Goal: Transaction & Acquisition: Purchase product/service

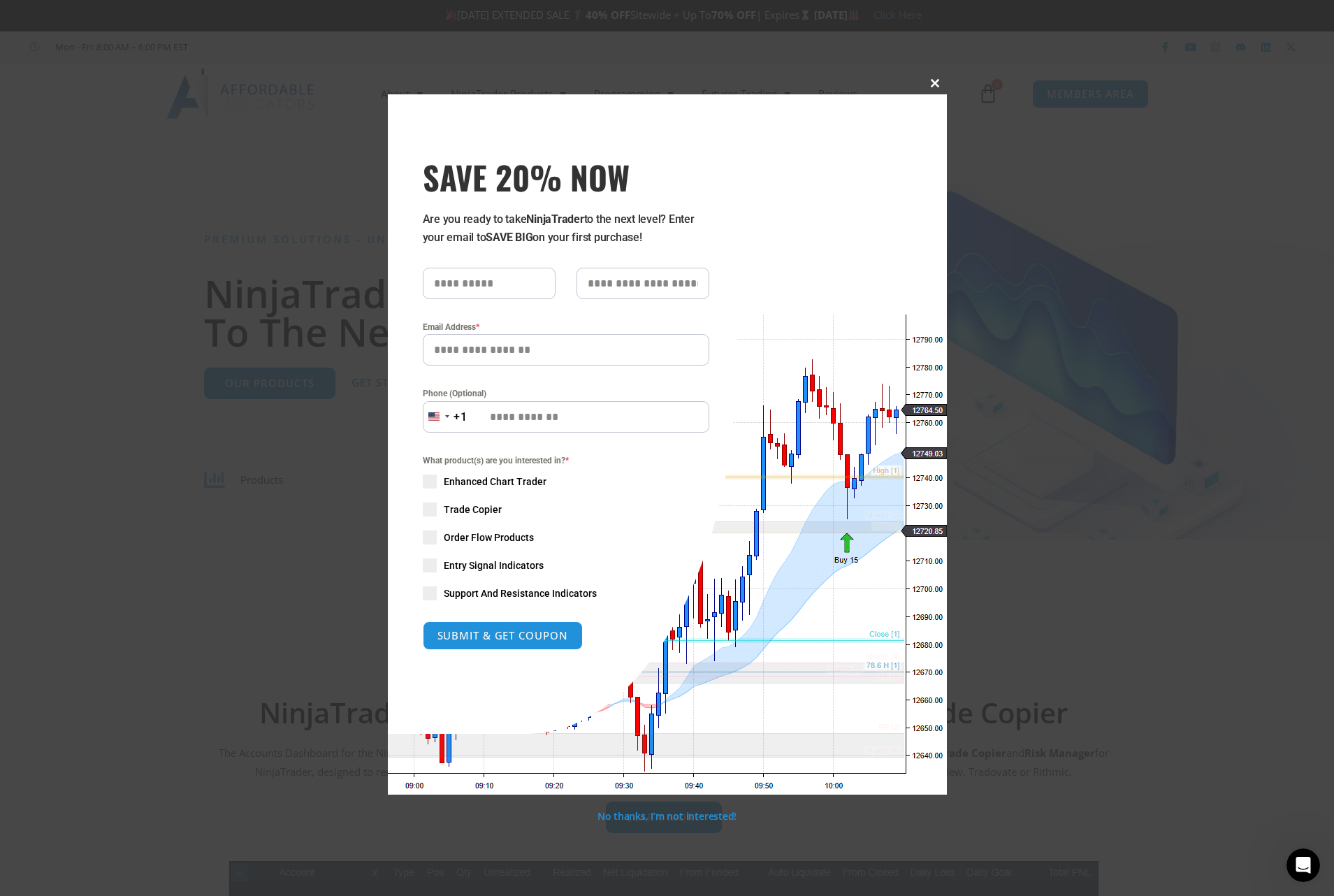
click at [932, 88] on button "Close this module" at bounding box center [936, 83] width 22 height 22
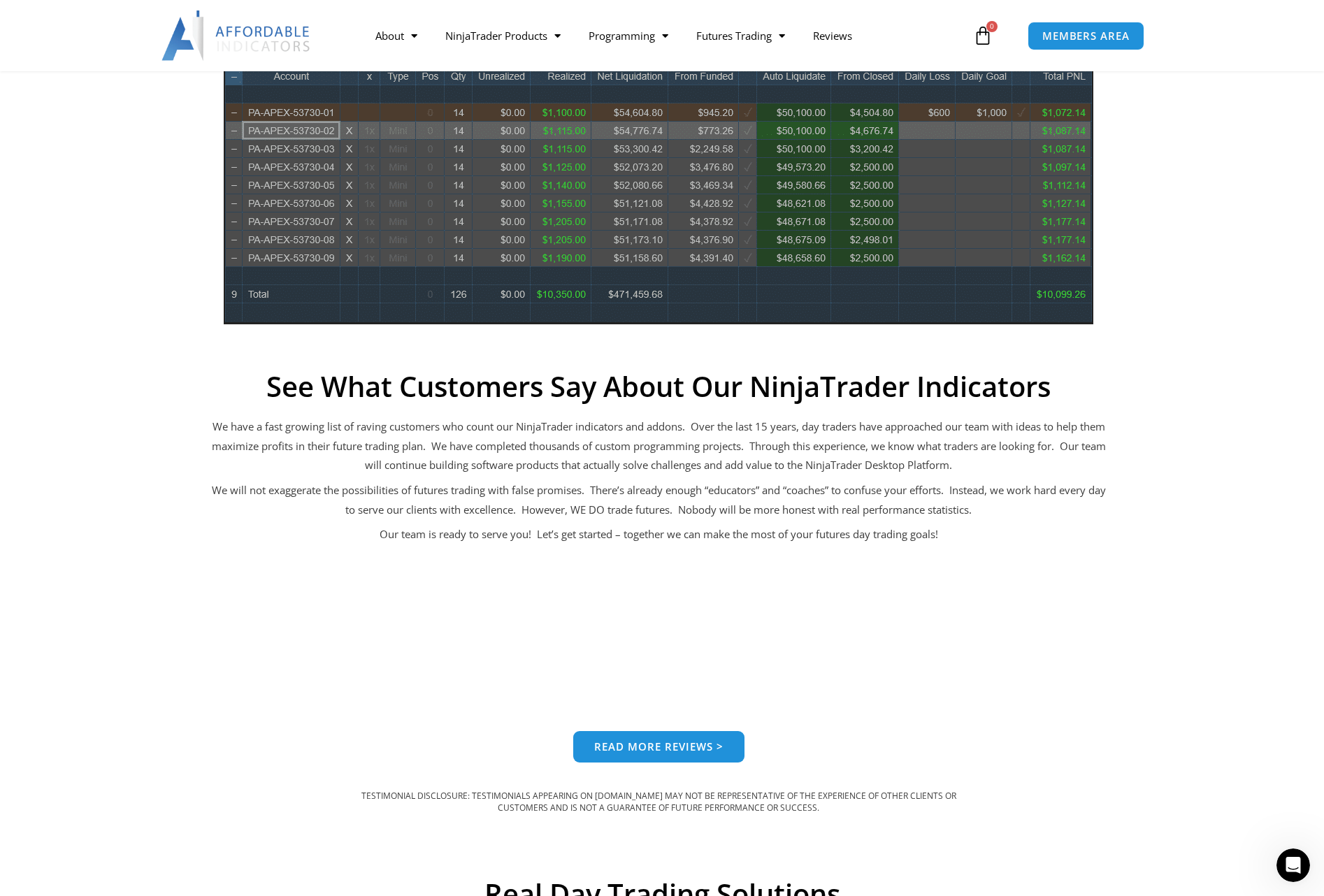
scroll to position [1038, 0]
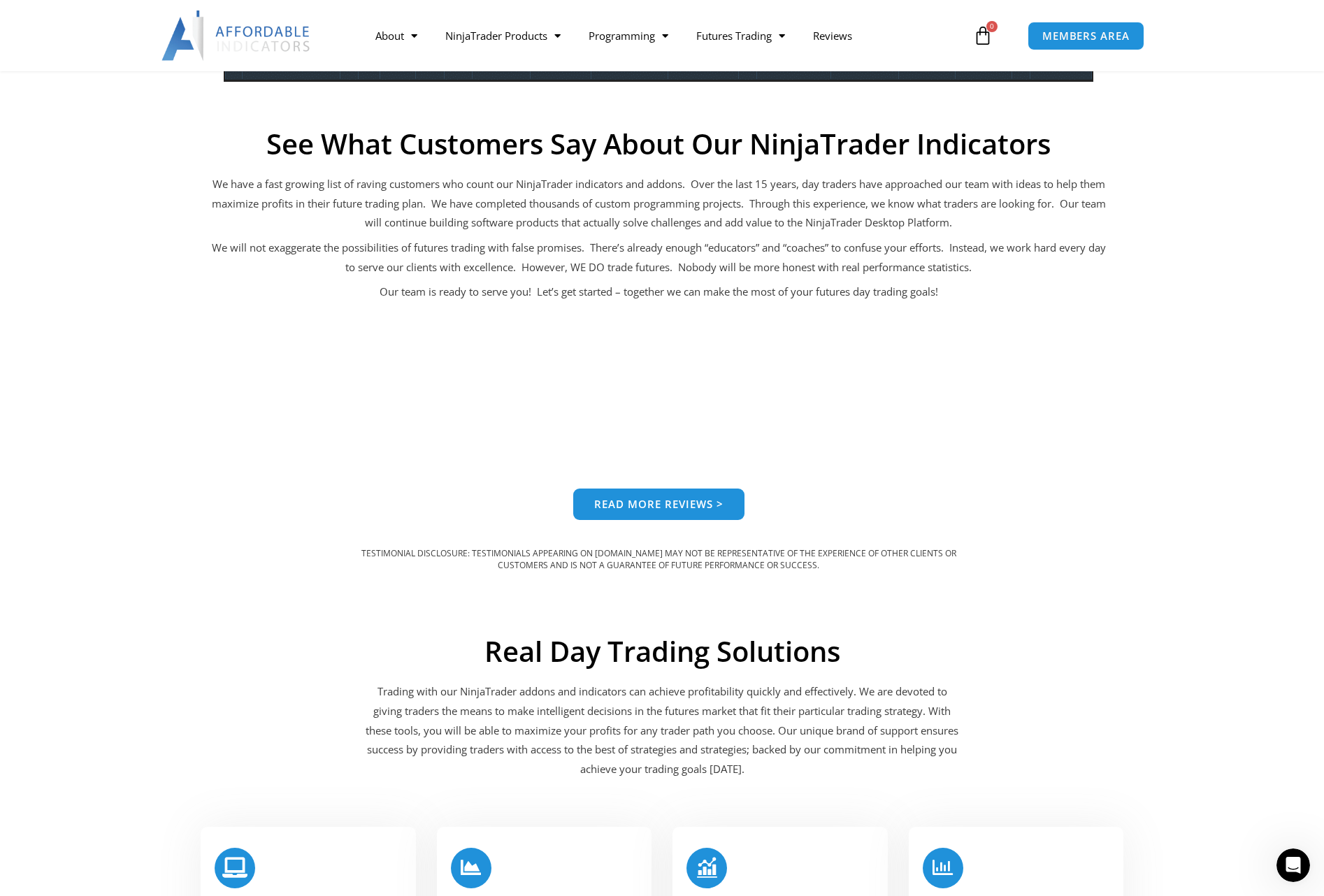
click at [521, 502] on div "Read more reviews >" at bounding box center [658, 504] width 605 height 31
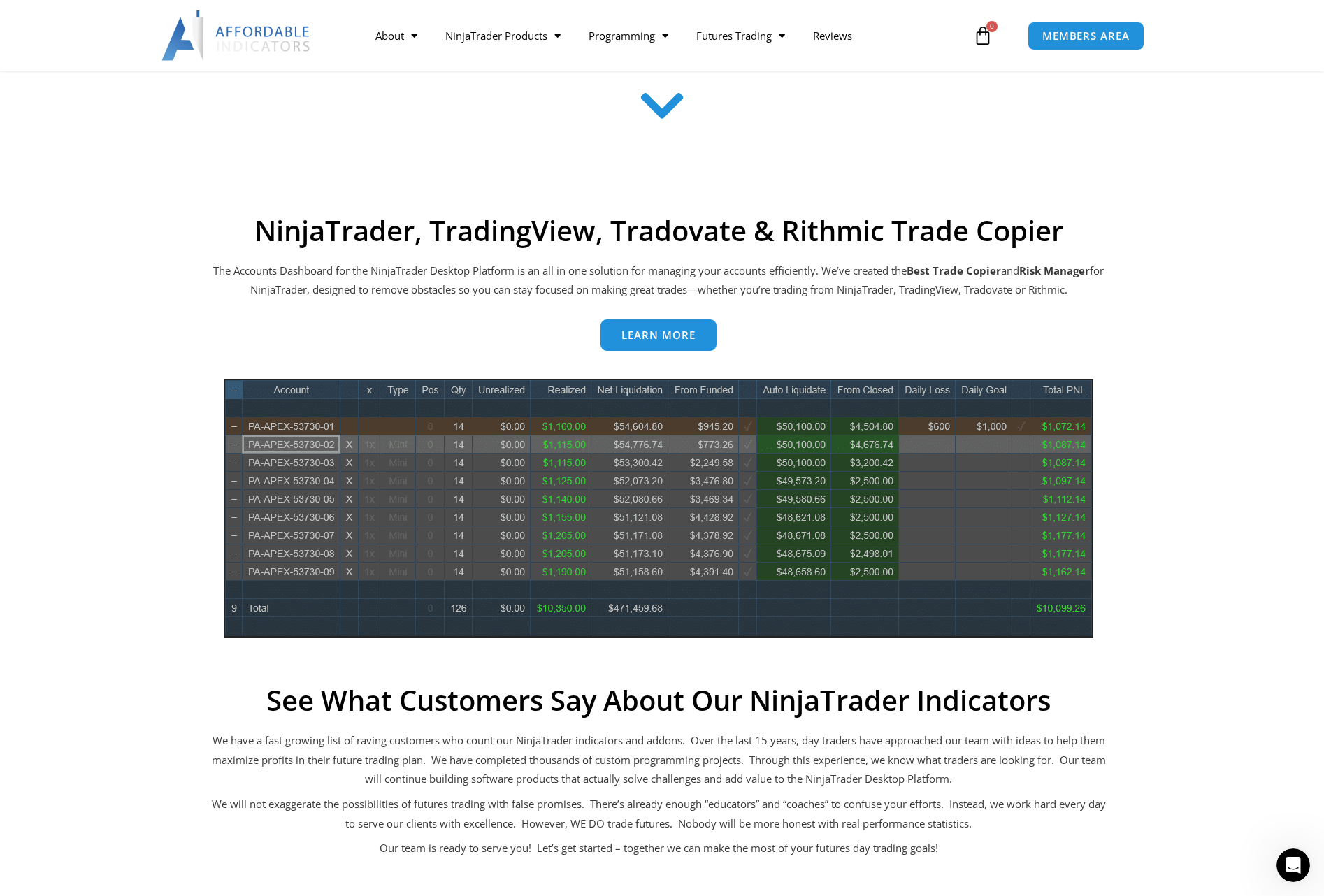
scroll to position [411, 0]
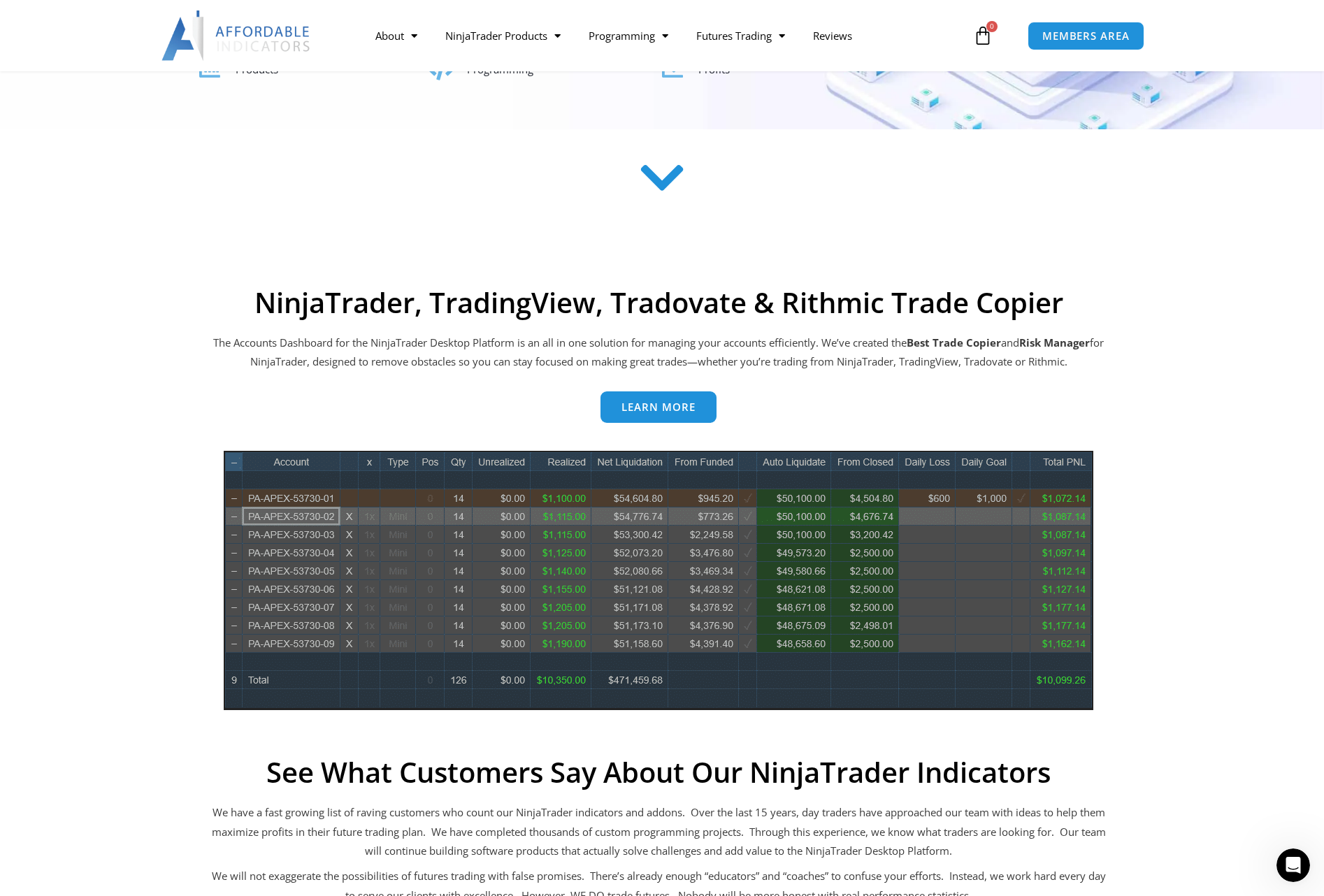
click at [588, 511] on img at bounding box center [658, 581] width 869 height 260
click at [650, 418] on div "Learn more" at bounding box center [658, 407] width 894 height 31
click at [647, 401] on span "Learn more" at bounding box center [658, 401] width 74 height 10
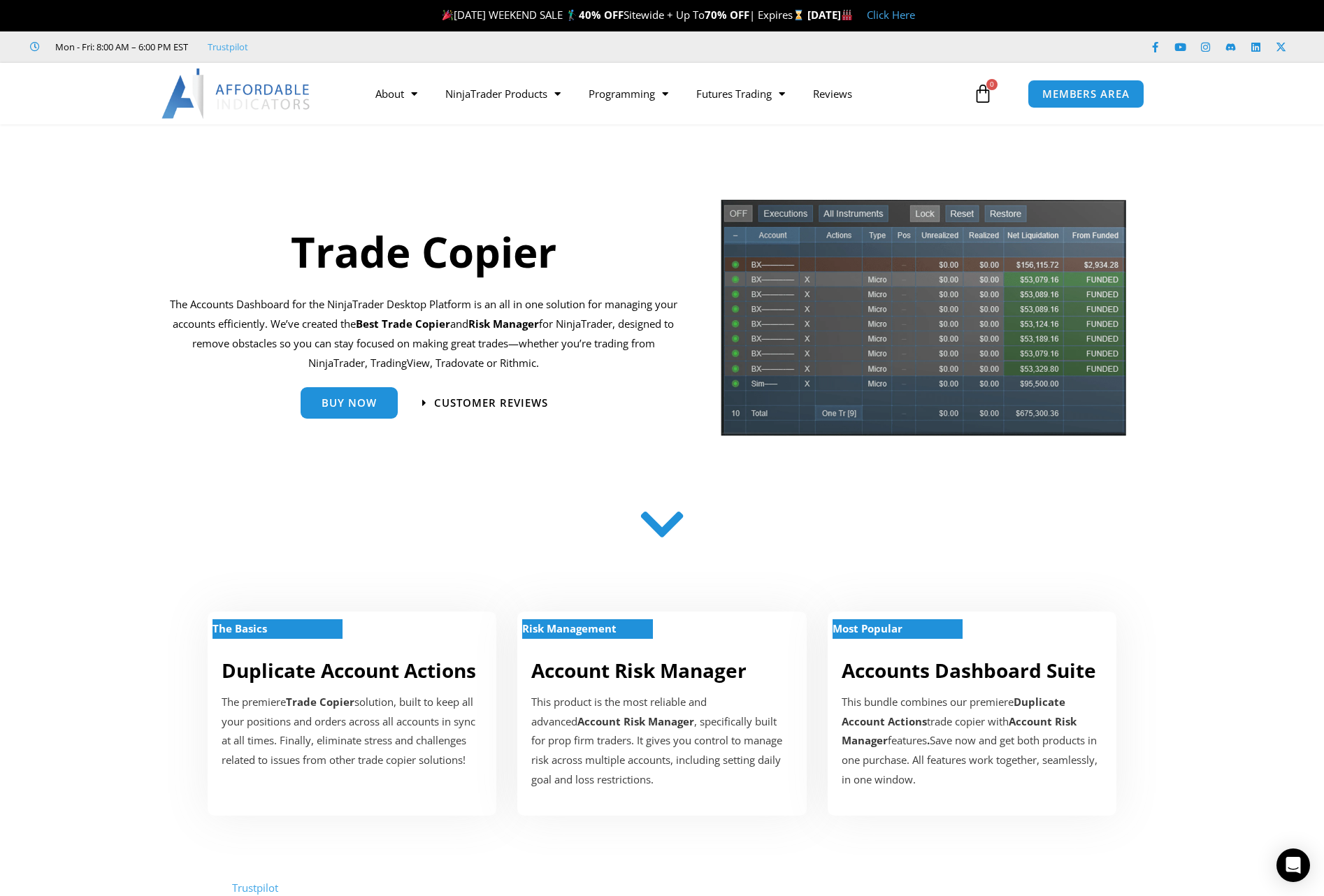
click at [677, 531] on icon at bounding box center [662, 524] width 50 height 50
click at [654, 541] on icon at bounding box center [662, 524] width 50 height 50
click at [669, 524] on icon at bounding box center [662, 524] width 50 height 50
click at [498, 171] on link "Trade Copier" at bounding box center [503, 172] width 143 height 25
click at [723, 151] on link "Prop Firms" at bounding box center [735, 147] width 105 height 25
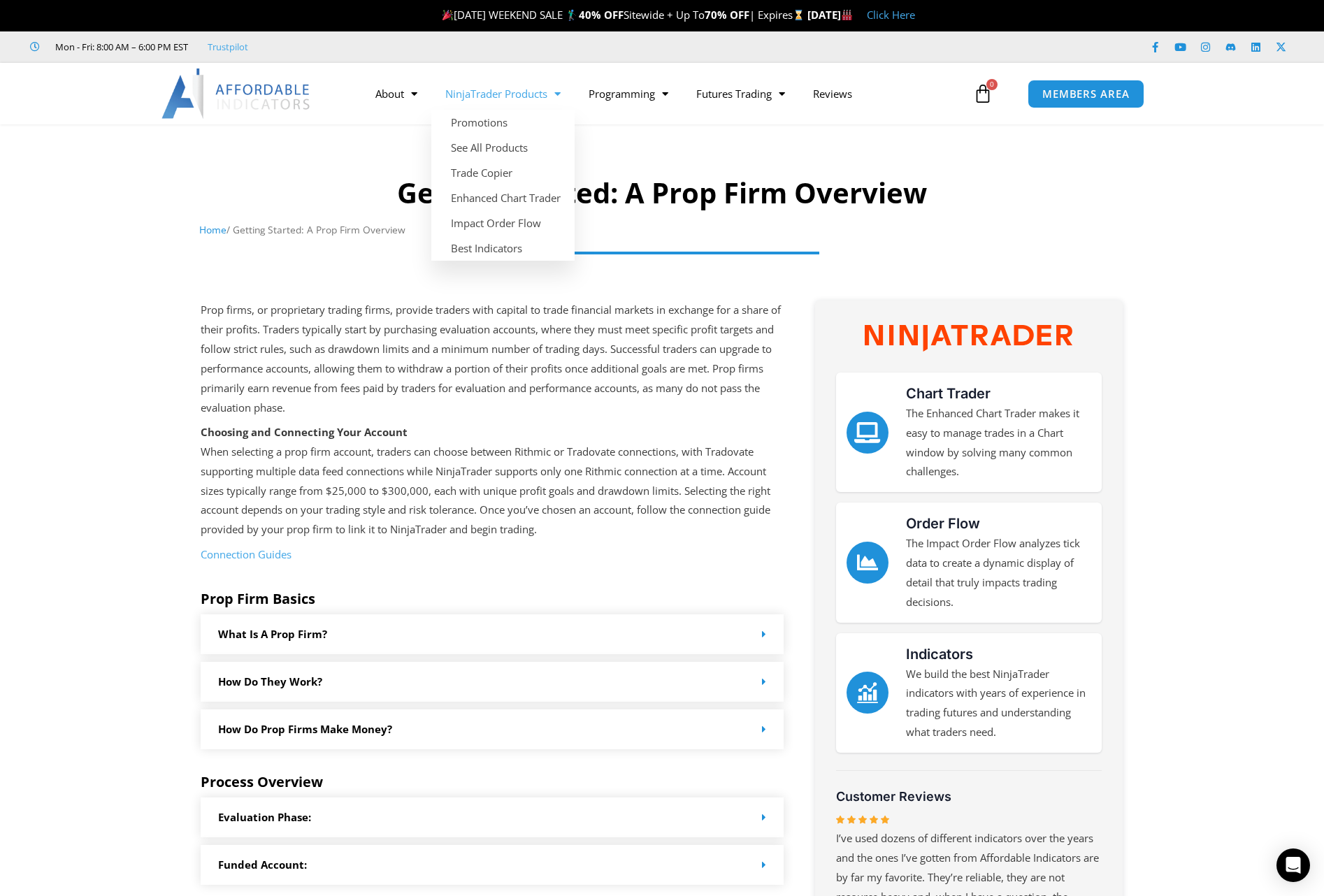
click at [520, 101] on link "NinjaTrader Products" at bounding box center [503, 94] width 143 height 32
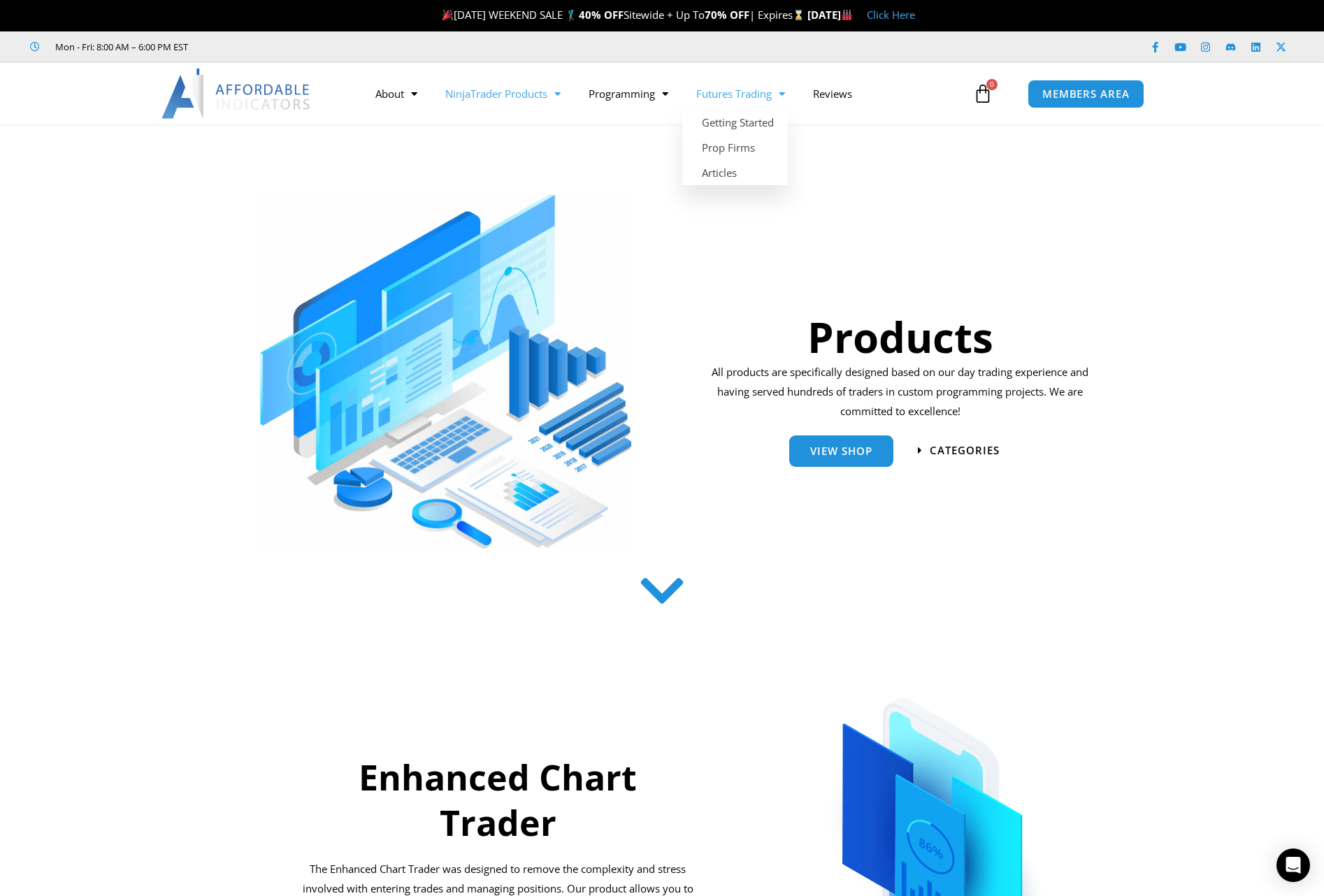
click at [723, 90] on link "Futures Trading" at bounding box center [740, 94] width 116 height 32
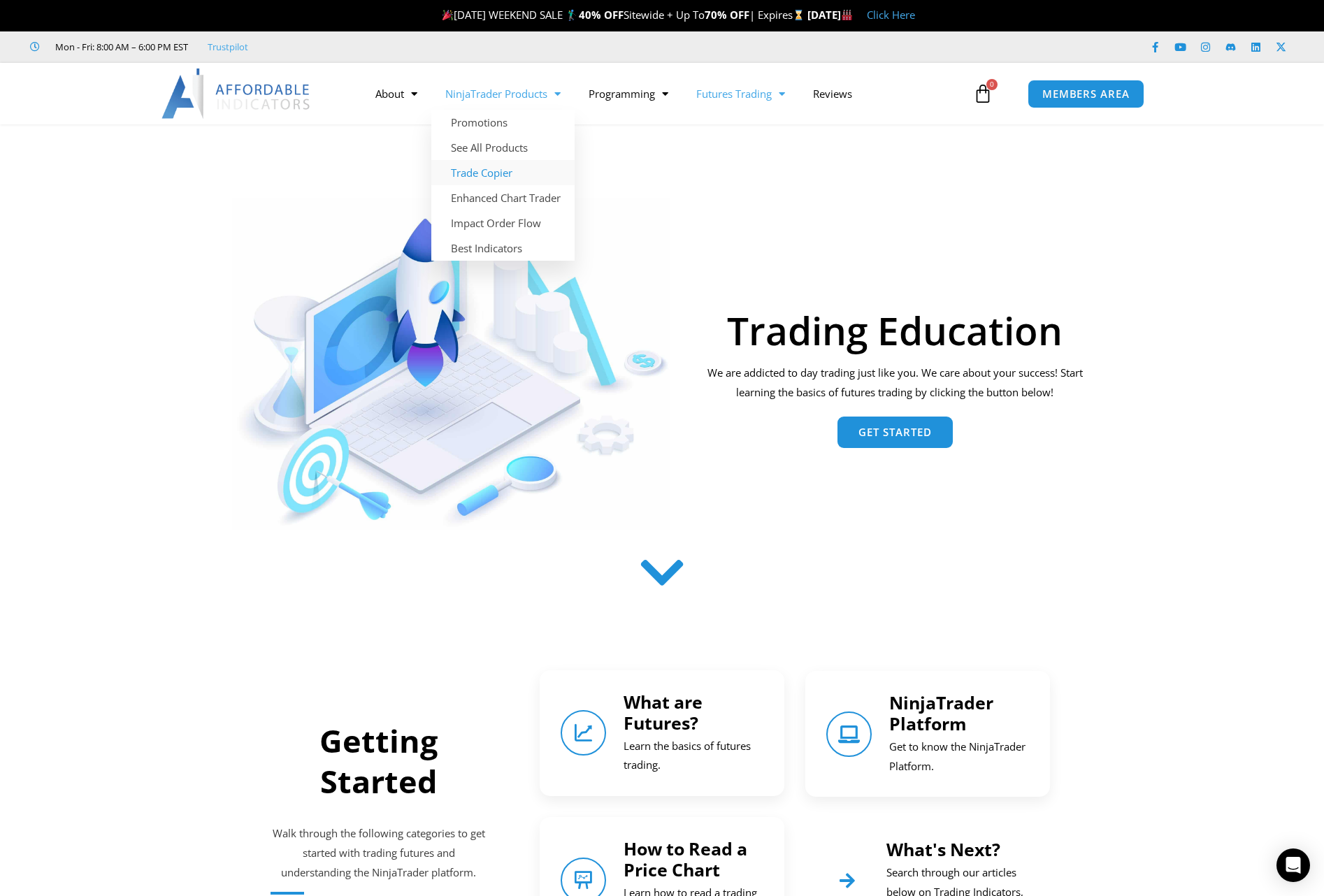
click at [467, 163] on link "Trade Copier" at bounding box center [503, 172] width 143 height 25
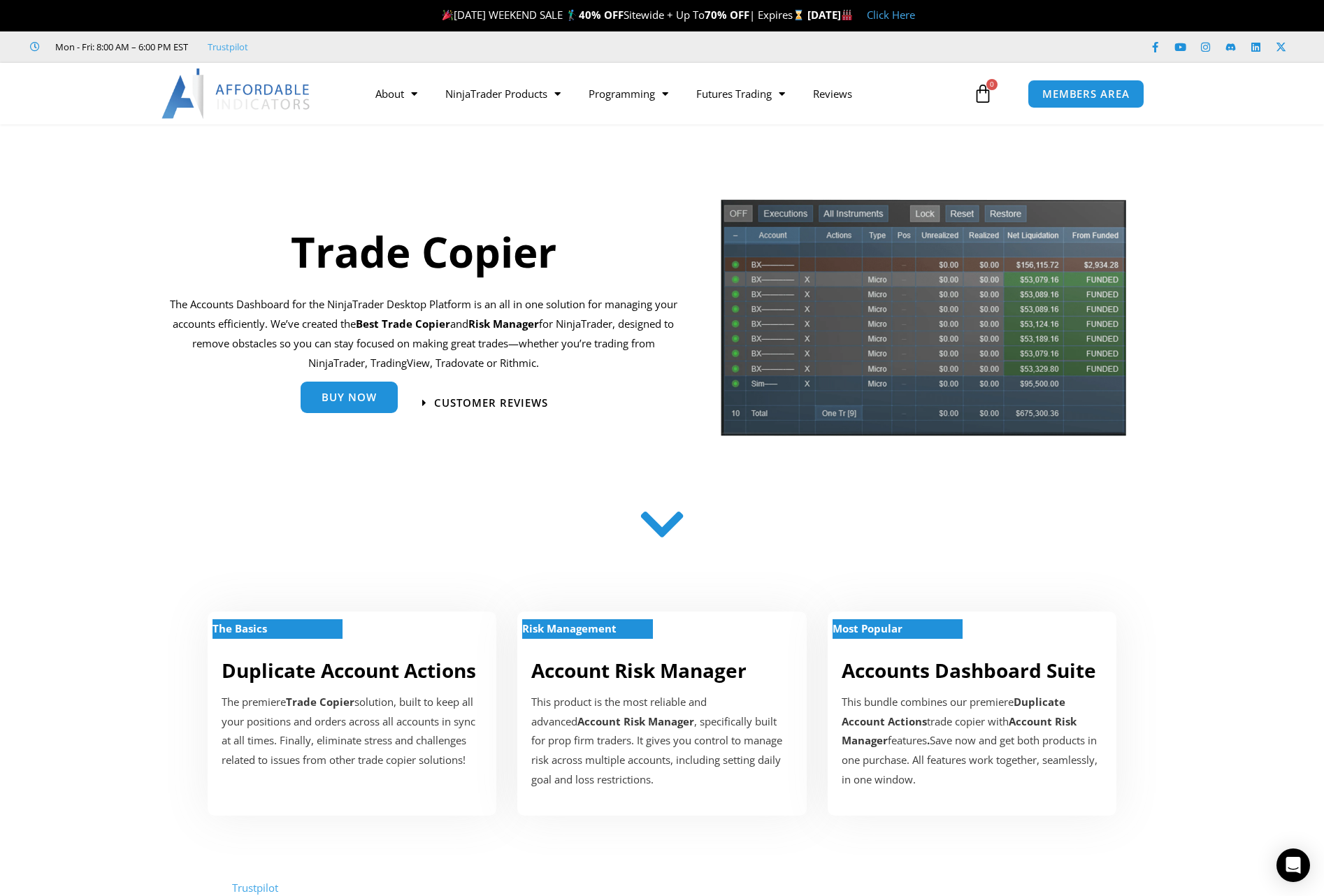
click at [344, 413] on link "Buy Now" at bounding box center [349, 397] width 98 height 31
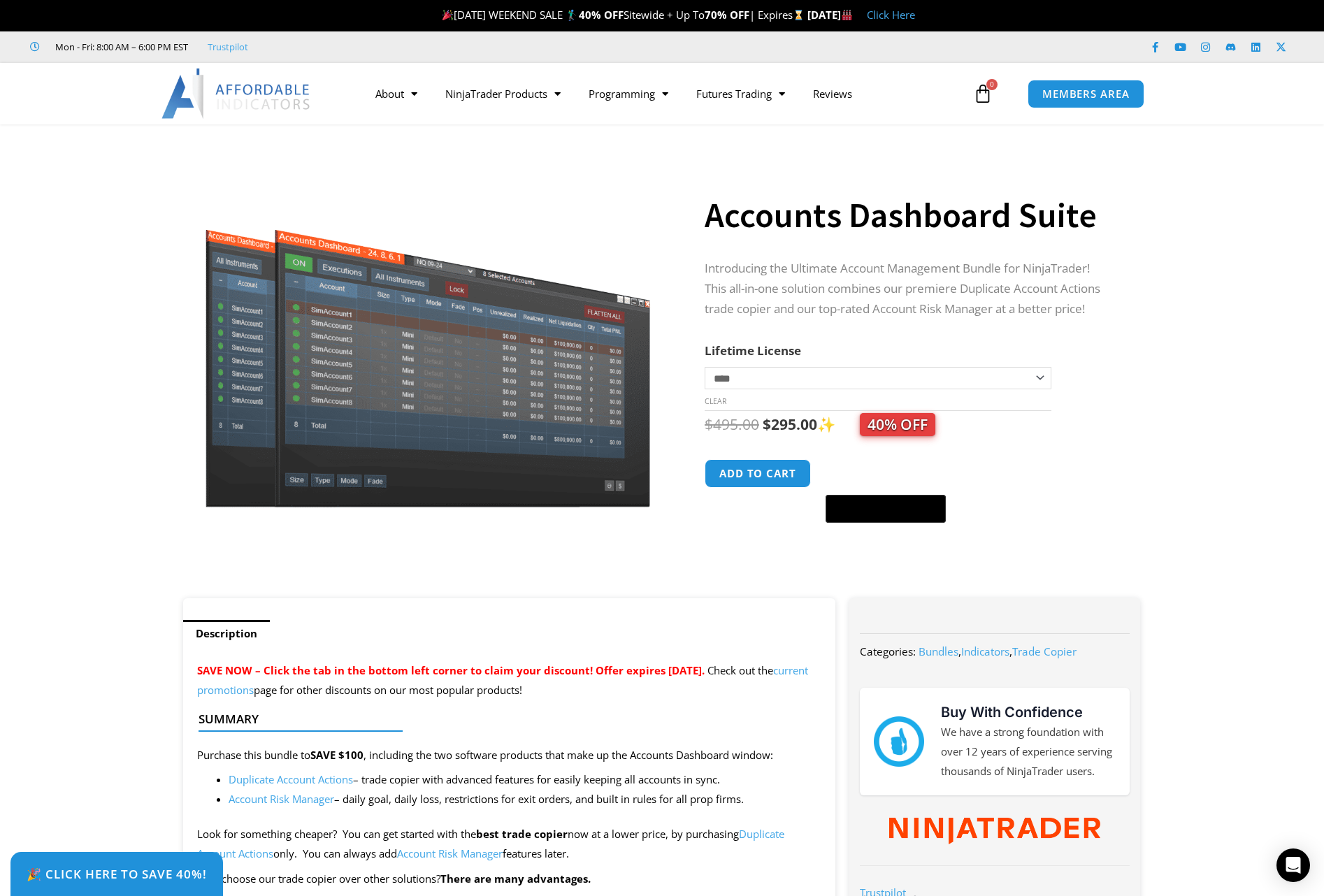
click at [837, 385] on select "**********" at bounding box center [878, 378] width 347 height 22
click at [537, 341] on img at bounding box center [428, 328] width 449 height 359
click at [335, 342] on img at bounding box center [428, 328] width 449 height 359
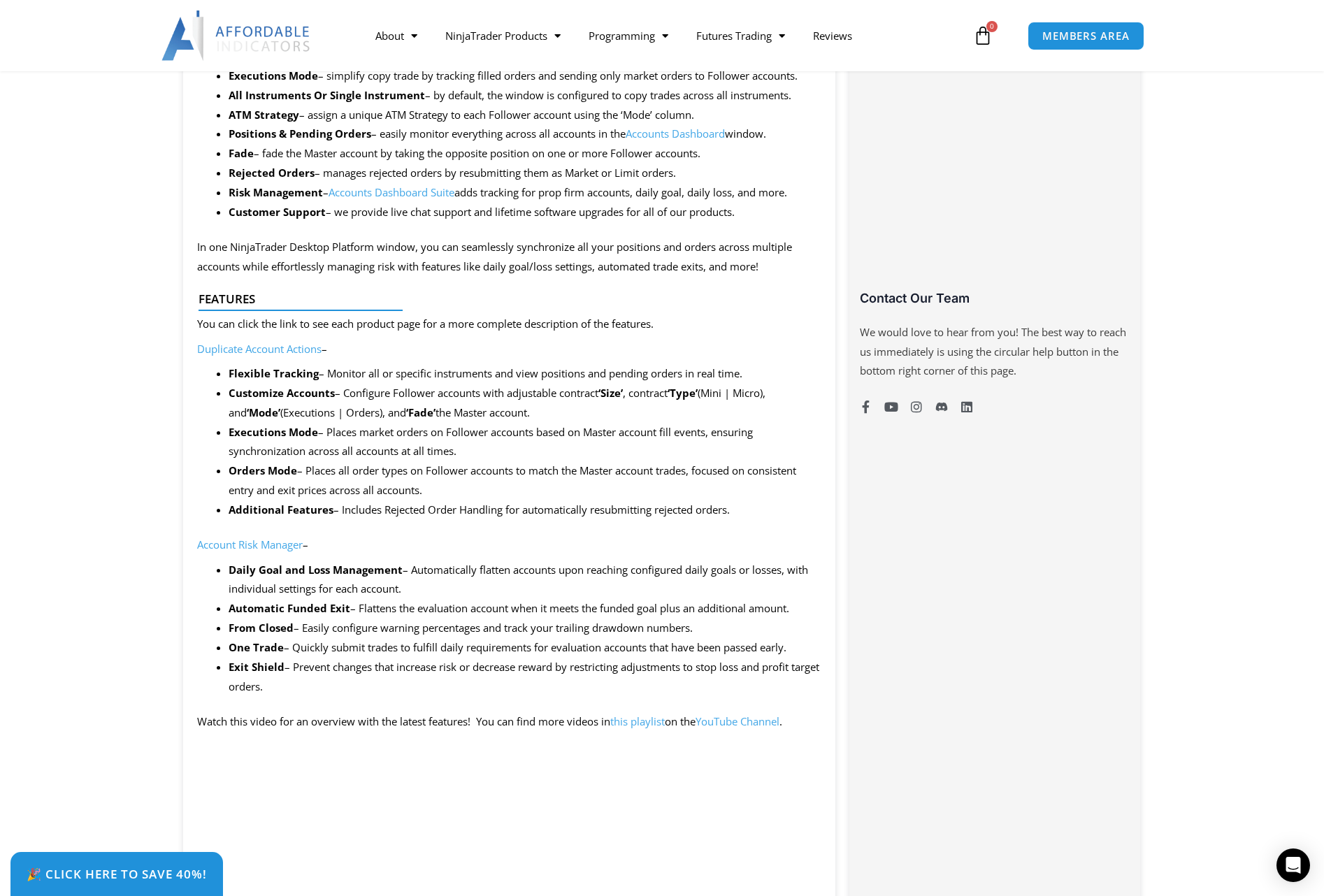
scroll to position [1339, 0]
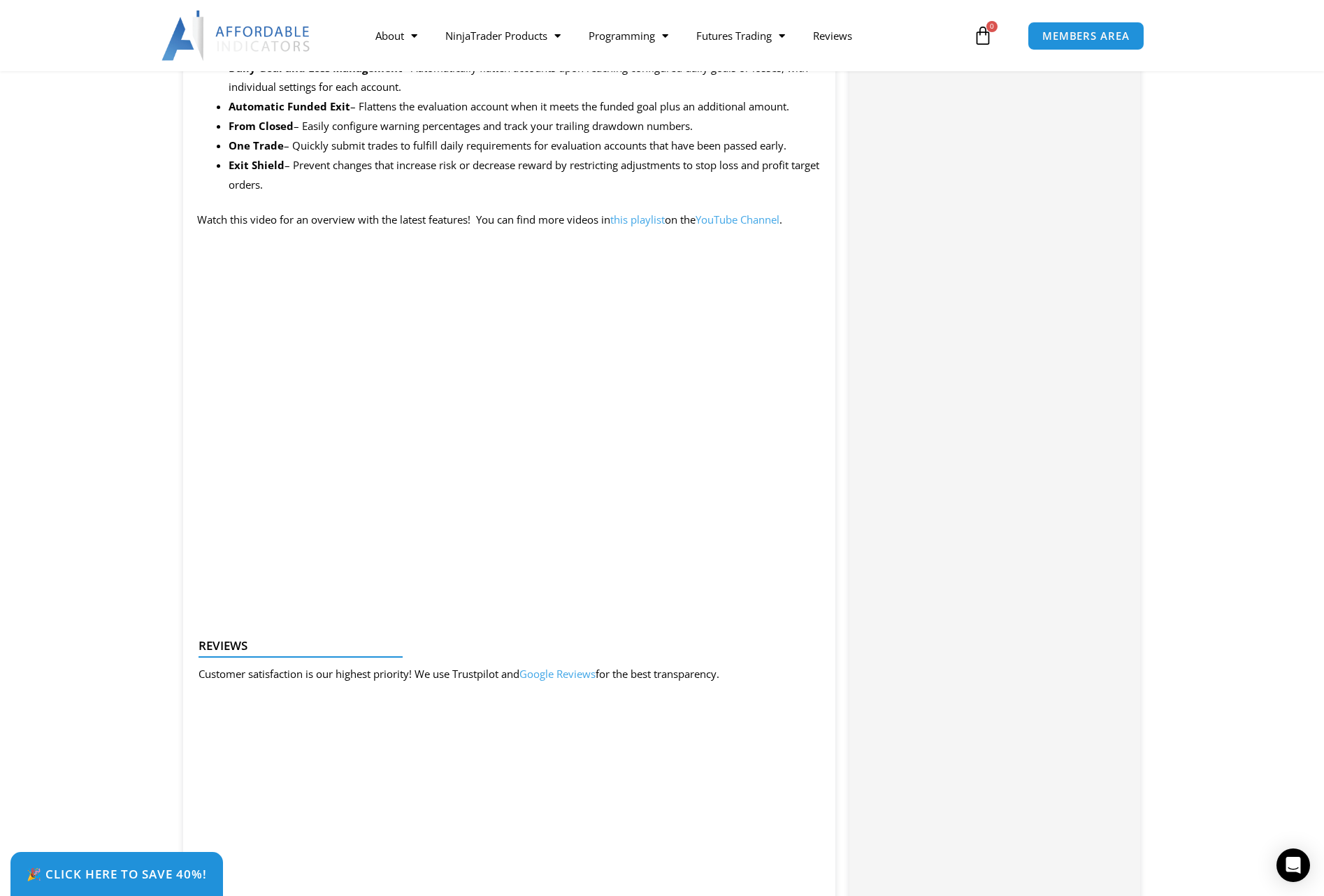
click at [985, 518] on div "Categories: Bundles , Indicators , Trade Copier Buy With Confidence We have a s…" at bounding box center [995, 504] width 291 height 2470
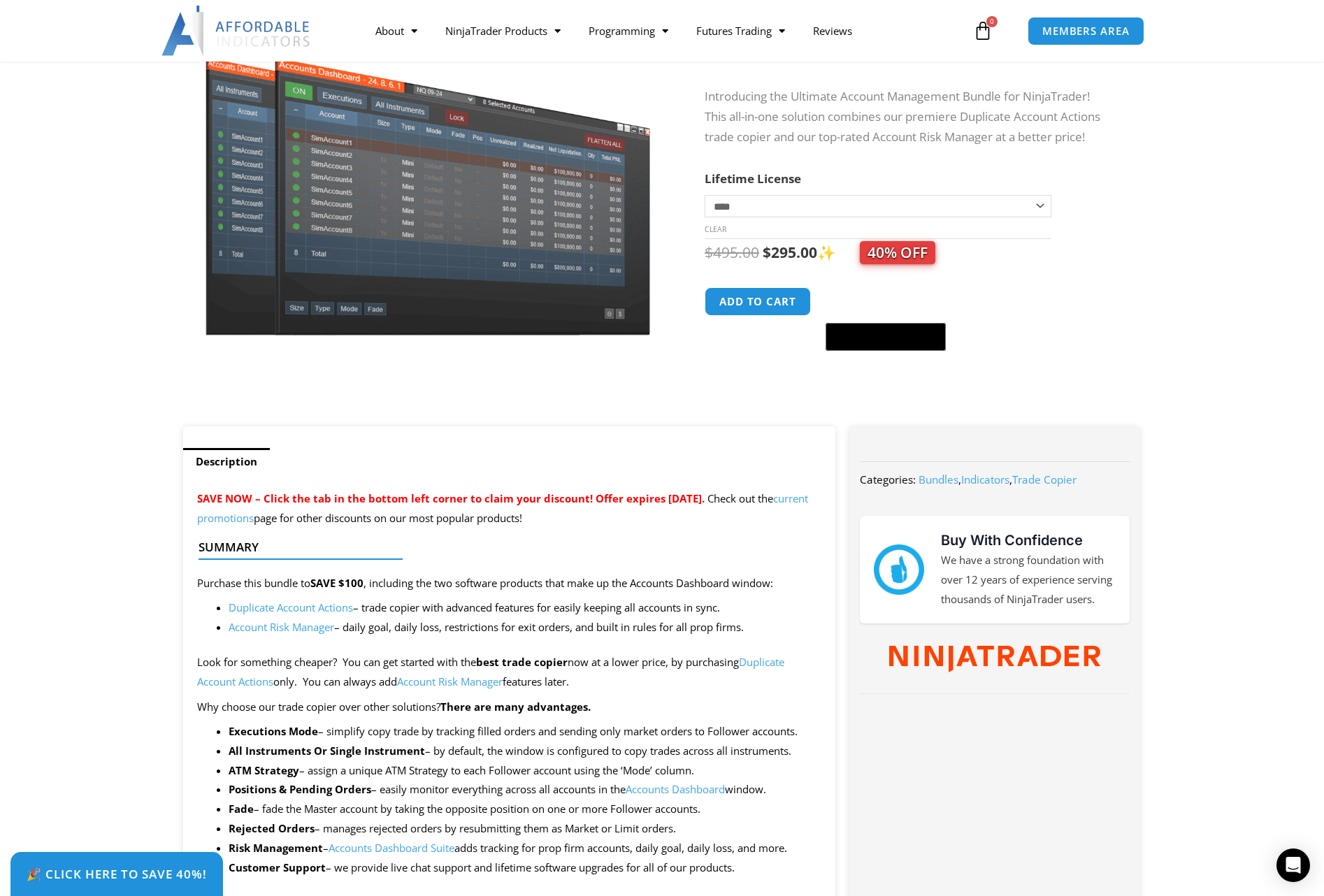
scroll to position [243, 0]
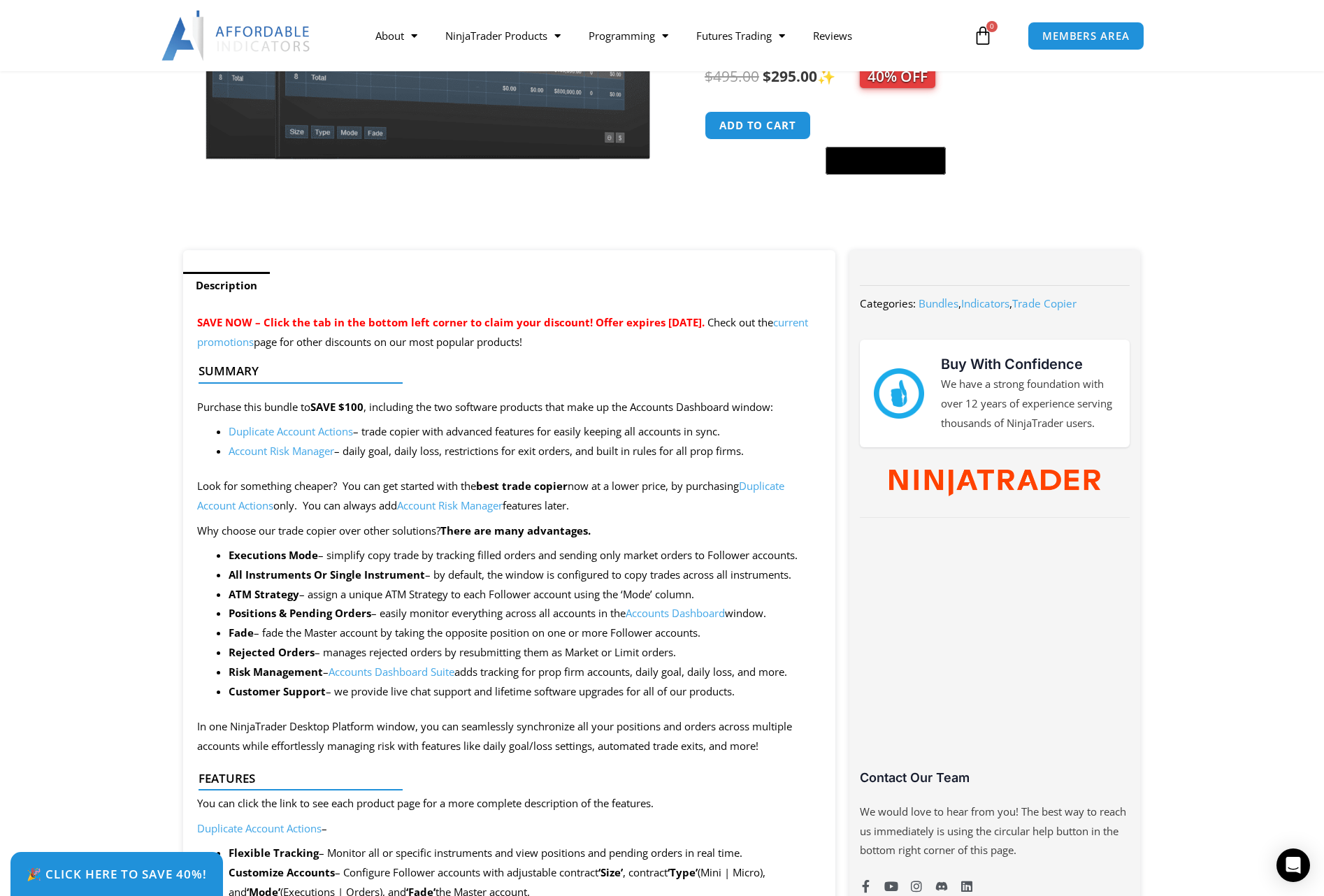
scroll to position [276, 0]
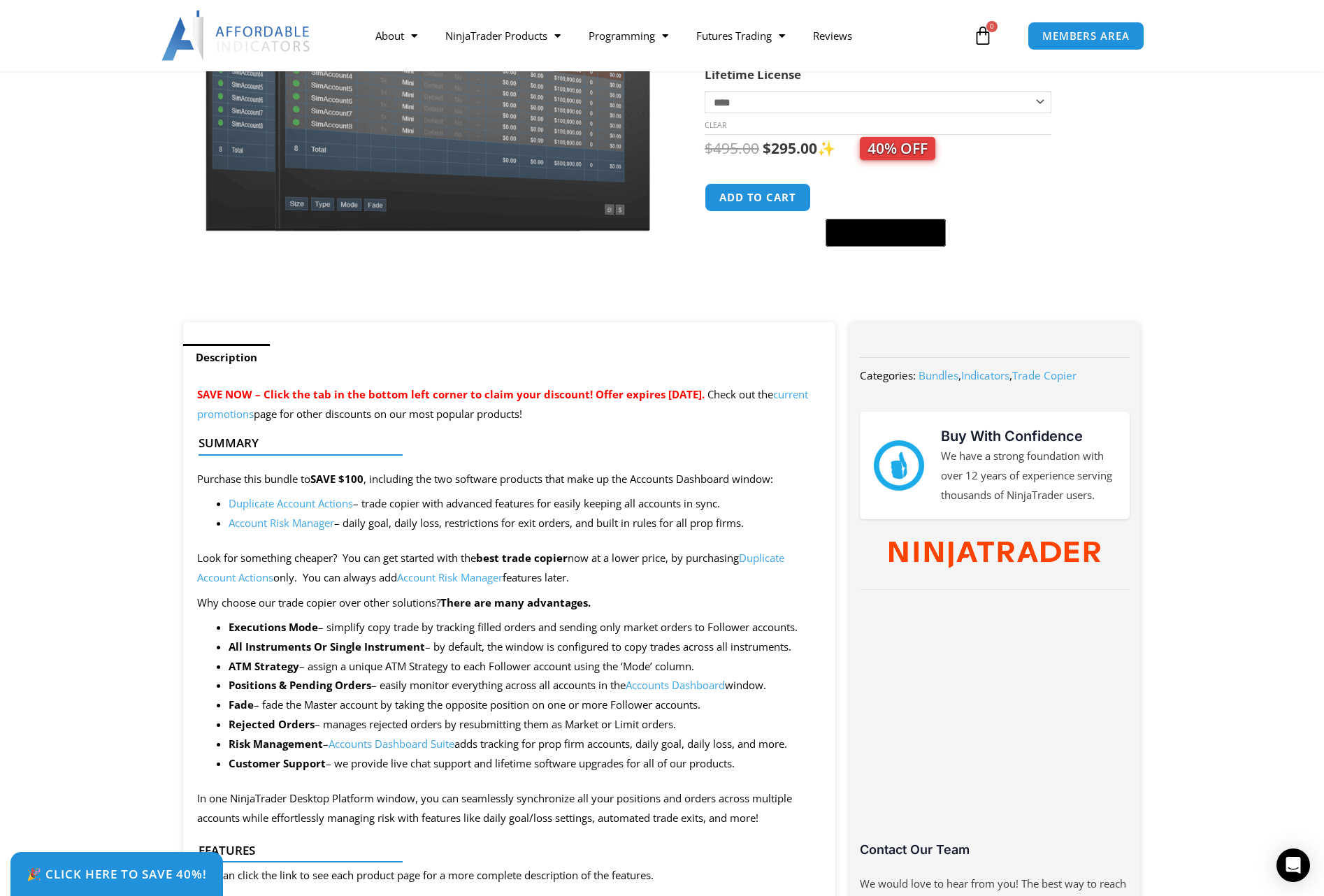
click at [337, 505] on link "Duplicate Account Actions" at bounding box center [291, 503] width 124 height 14
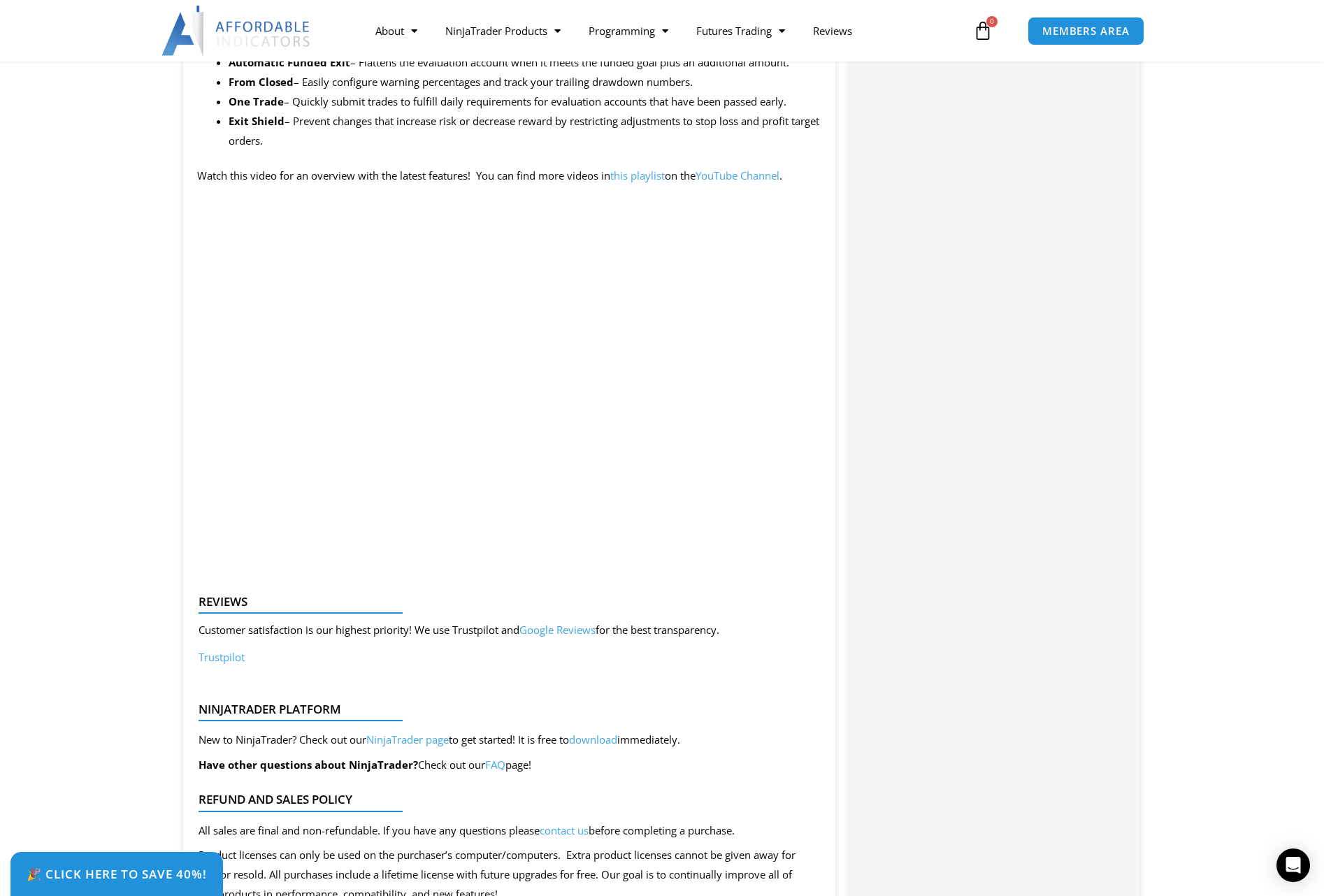
scroll to position [1517, 0]
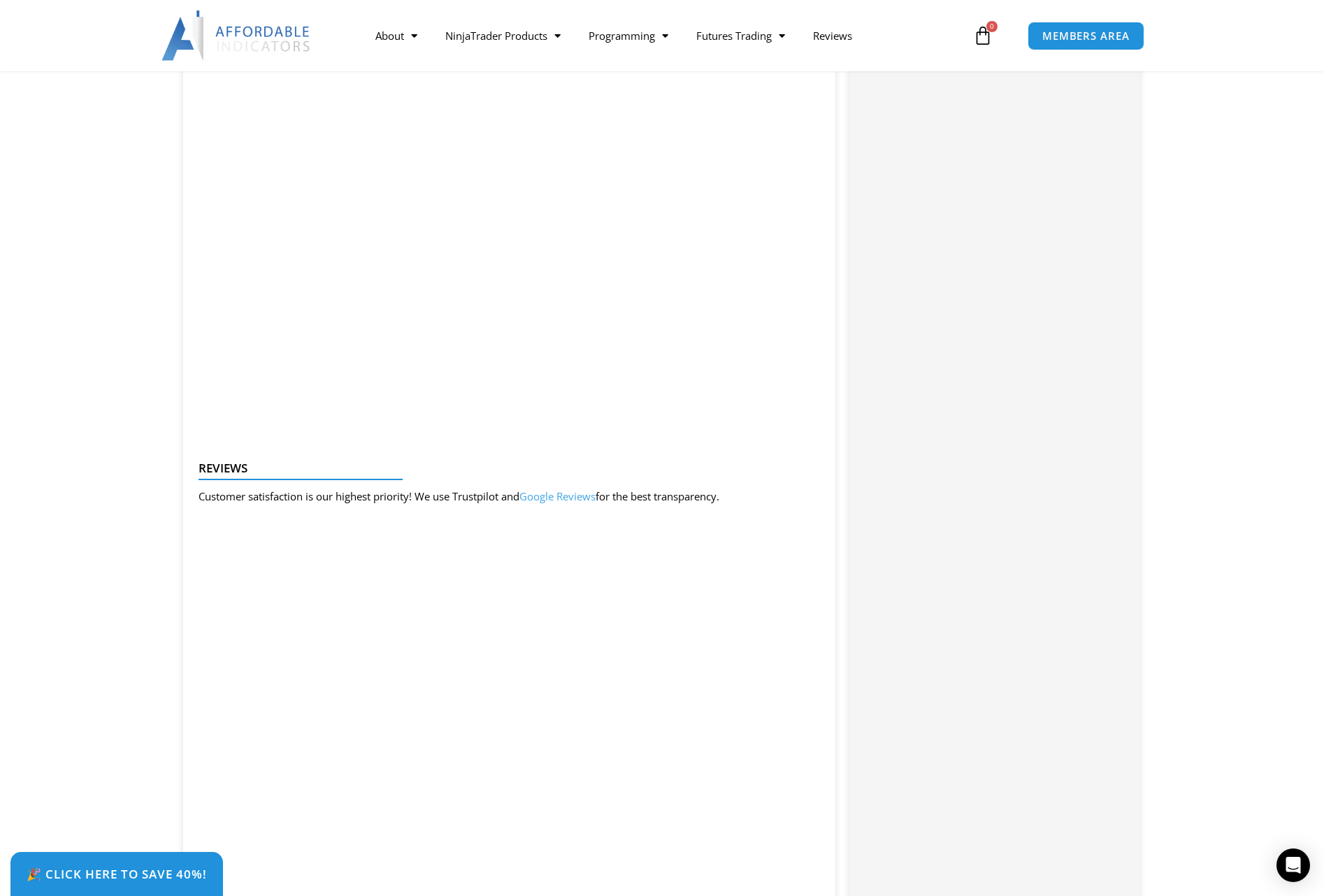
click at [94, 373] on section "Description SAVE NOW – Click the tab in the bottom left corner to claim your di…" at bounding box center [662, 352] width 1324 height 2523
